Goal: Transaction & Acquisition: Purchase product/service

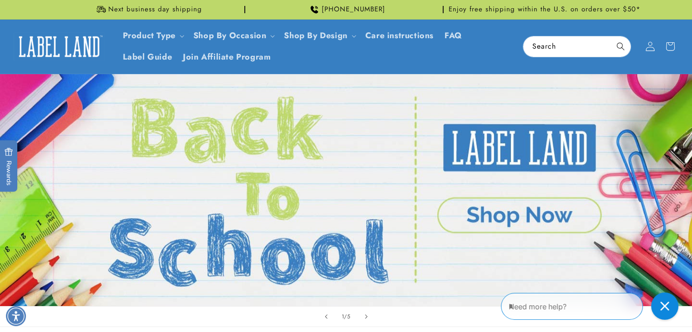
click at [650, 50] on icon at bounding box center [650, 47] width 10 height 10
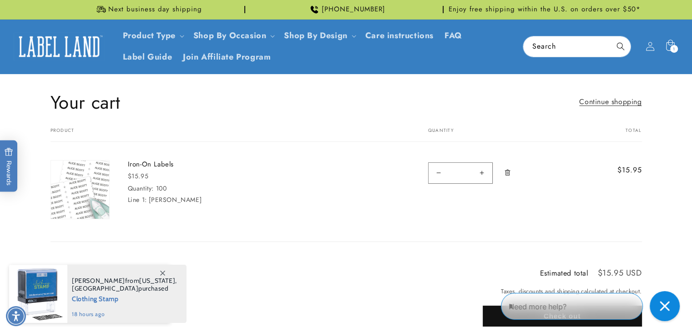
click at [666, 305] on icon "Close gorgias live chat" at bounding box center [665, 306] width 10 height 10
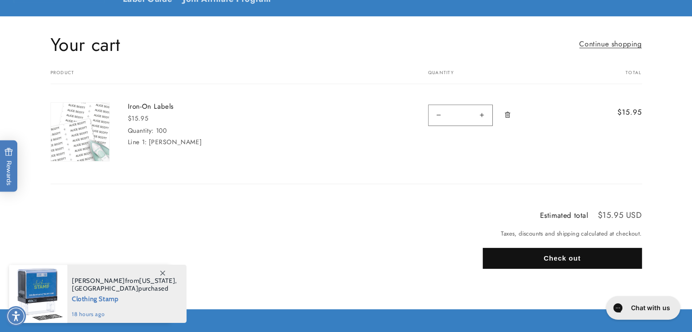
scroll to position [61, 0]
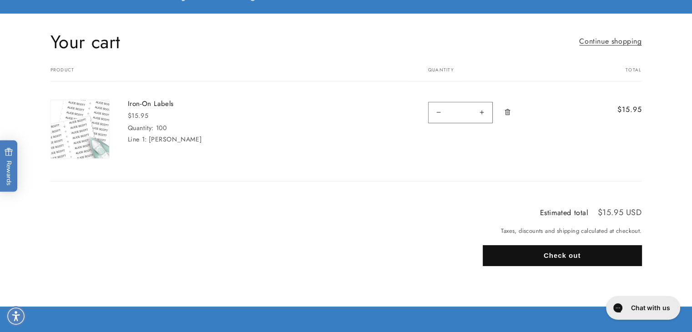
click at [571, 252] on button "Check out" at bounding box center [562, 255] width 159 height 21
